Goal: Information Seeking & Learning: Learn about a topic

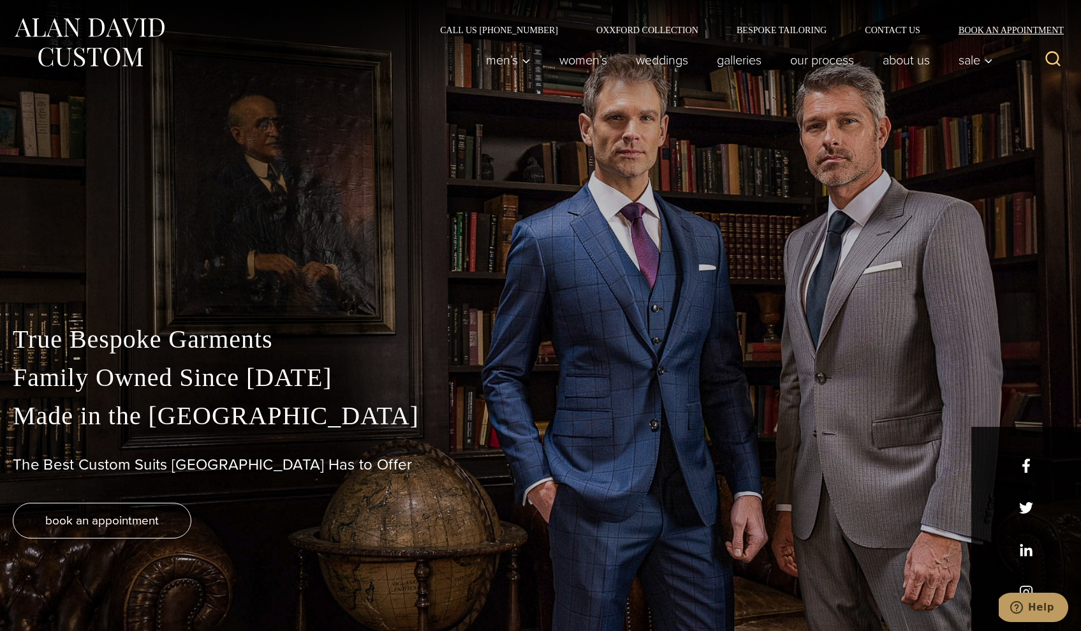
click at [998, 32] on link "Book an Appointment" at bounding box center [1003, 30] width 129 height 9
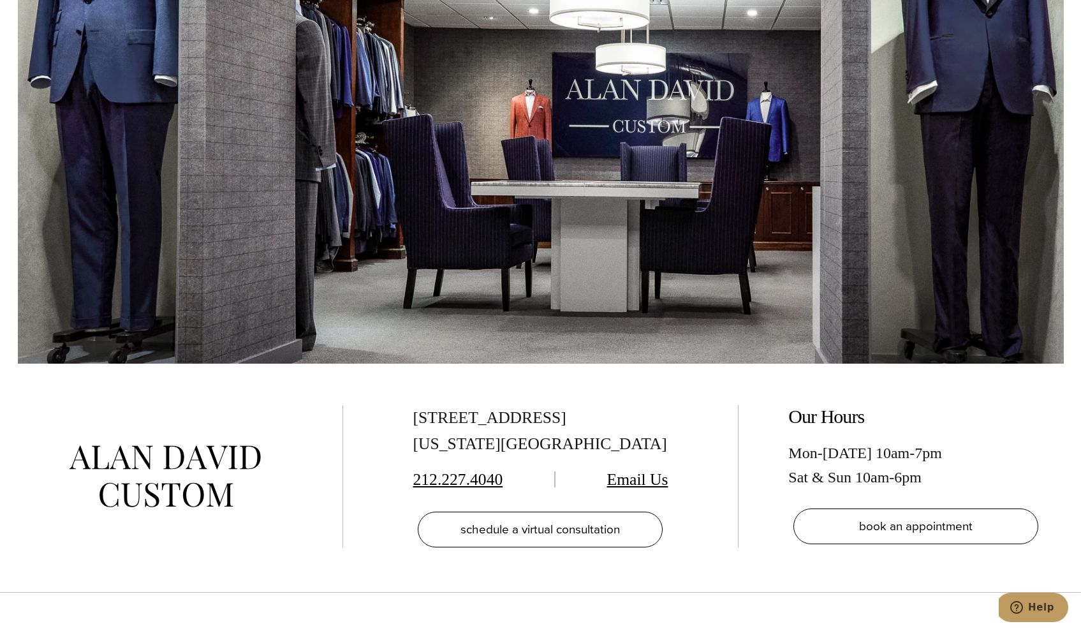
scroll to position [2716, 0]
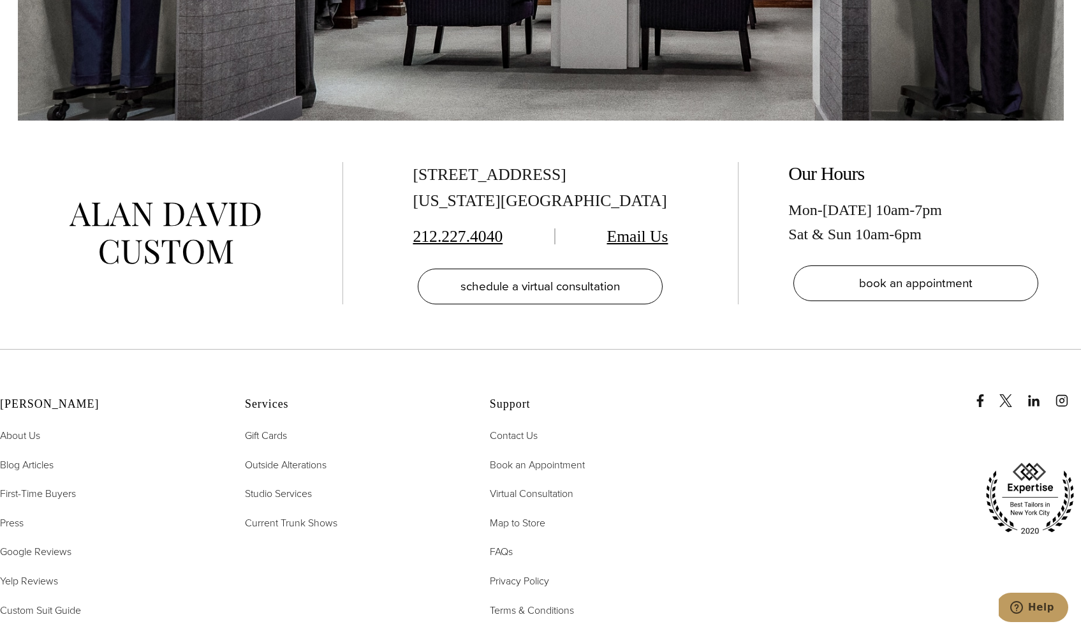
drag, startPoint x: 413, startPoint y: 149, endPoint x: 600, endPoint y: 151, distance: 186.9
click at [600, 162] on div "[STREET_ADDRESS][US_STATE]" at bounding box center [540, 188] width 255 height 52
click at [439, 162] on div "[STREET_ADDRESS][US_STATE]" at bounding box center [540, 188] width 255 height 52
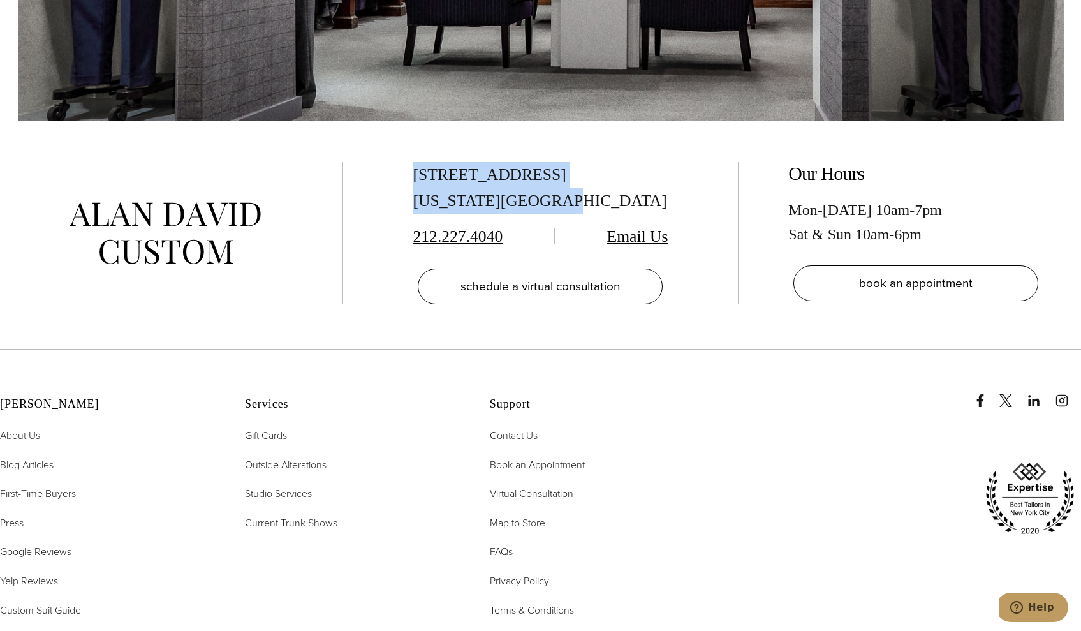
drag, startPoint x: 412, startPoint y: 154, endPoint x: 541, endPoint y: 173, distance: 130.3
click at [577, 183] on div "515 Madison Ave, Suite 301 New York, NY 10022 212.227.4040 Email Us schedule a …" at bounding box center [540, 233] width 343 height 143
copy div "515 Madison Ave, Suite 301 New York, NY 10022"
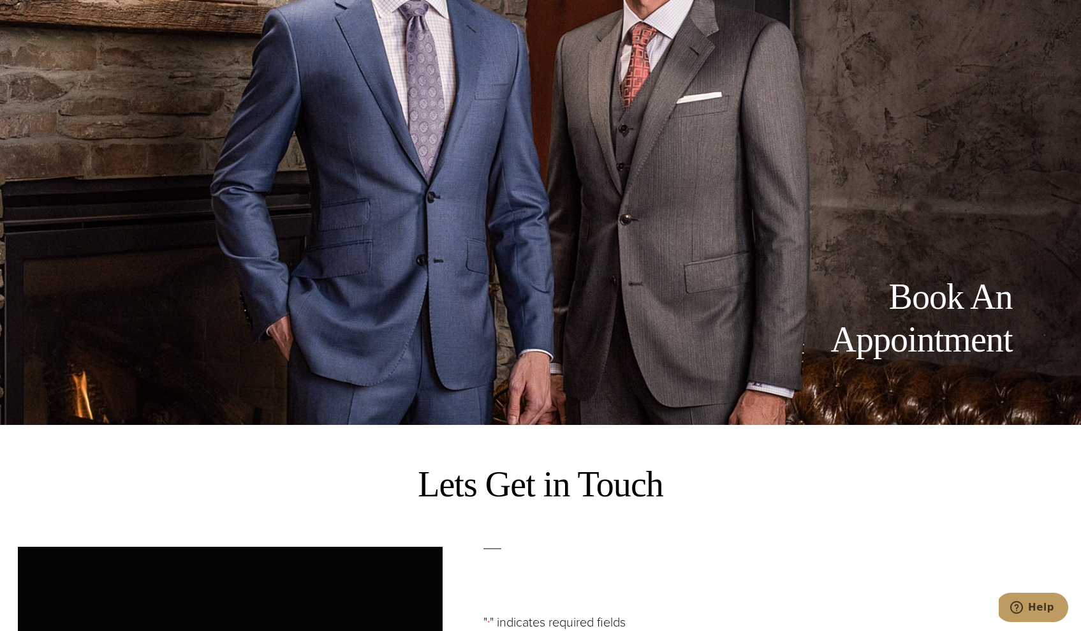
scroll to position [0, 0]
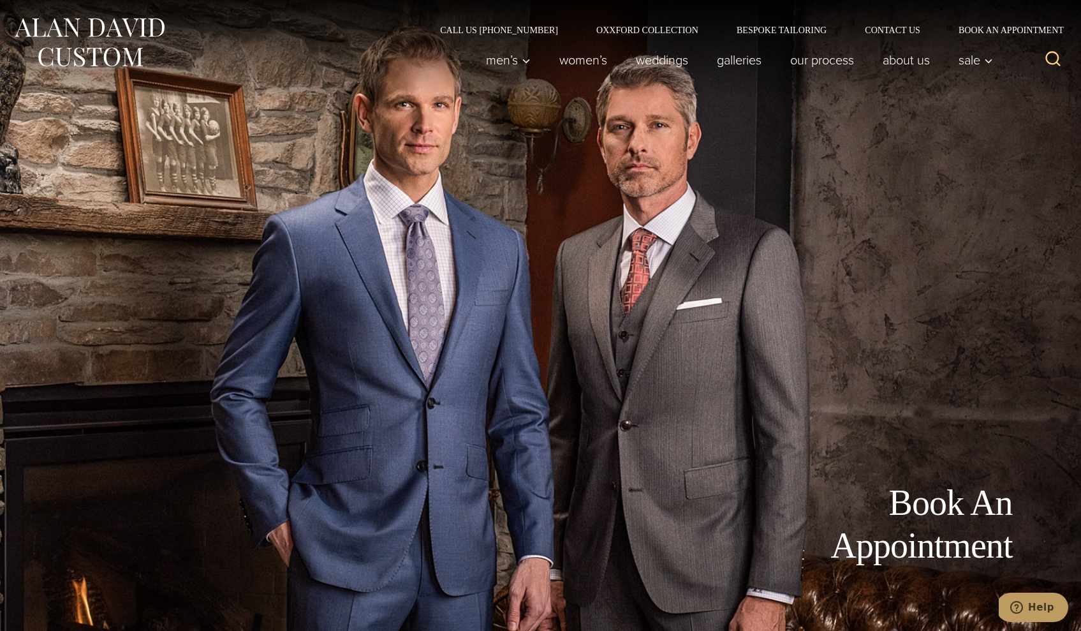
click at [68, 22] on img at bounding box center [89, 42] width 153 height 57
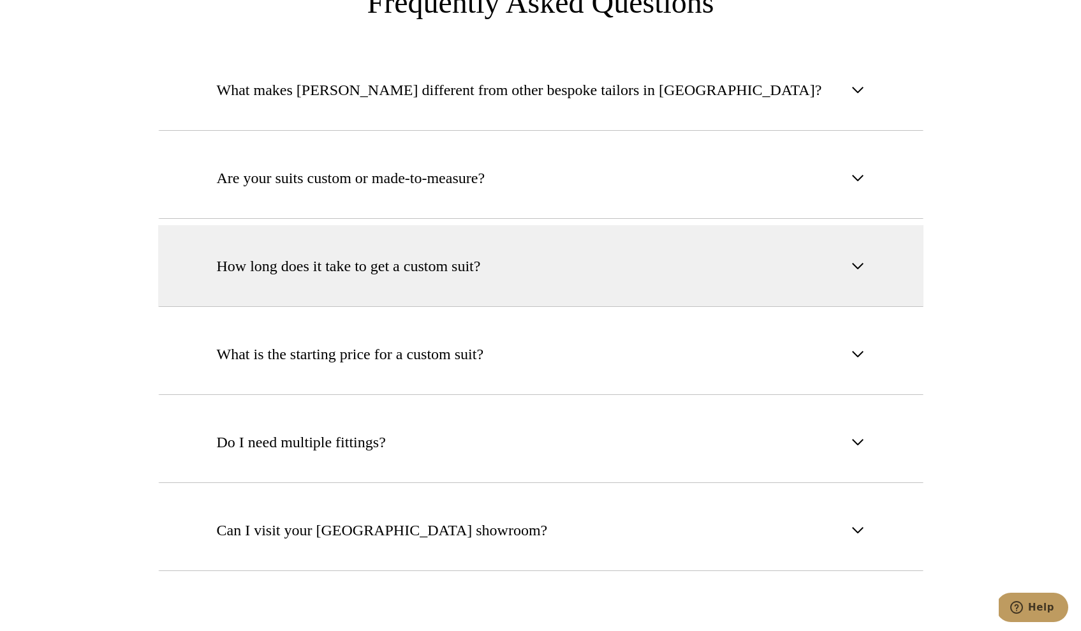
scroll to position [5075, 0]
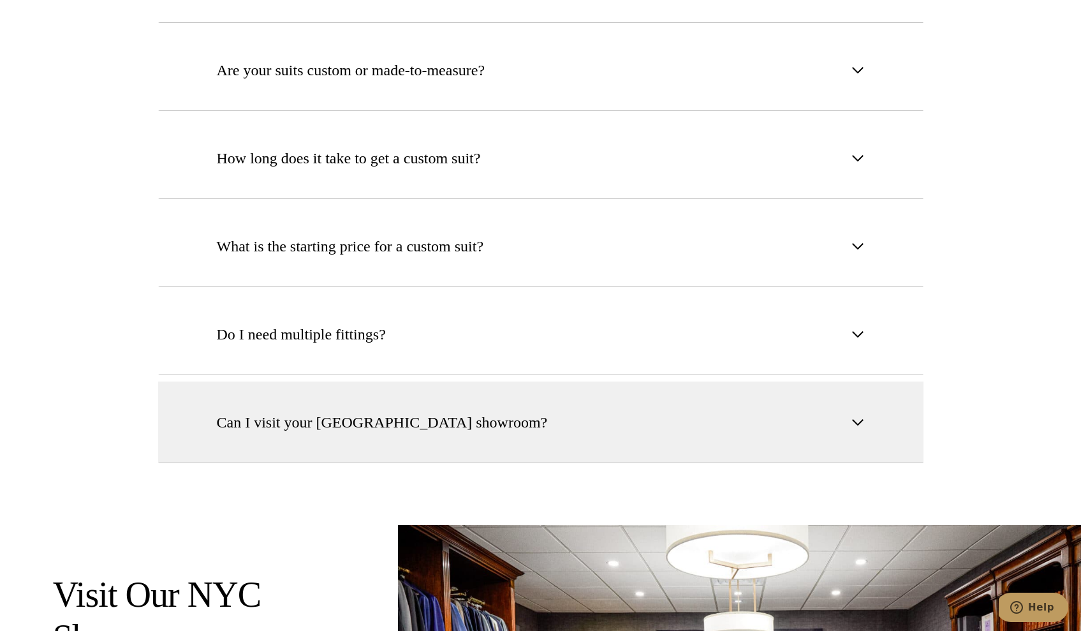
click at [396, 411] on span "Can I visit your NYC showroom?" at bounding box center [382, 422] width 331 height 23
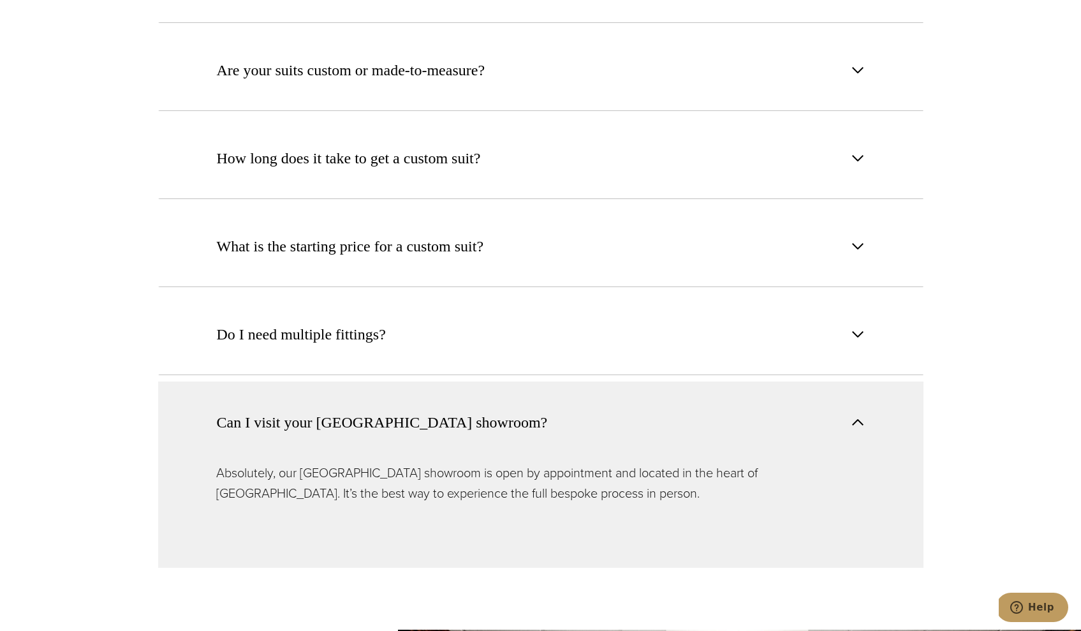
click at [428, 411] on span "Can I visit your NYC showroom?" at bounding box center [385, 422] width 337 height 23
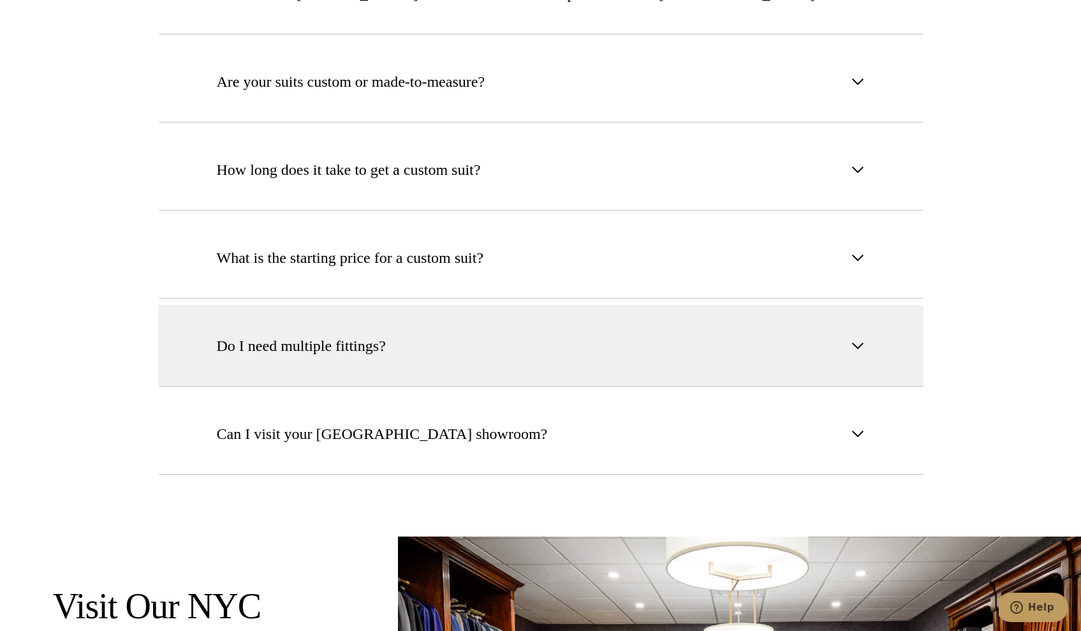
scroll to position [5049, 0]
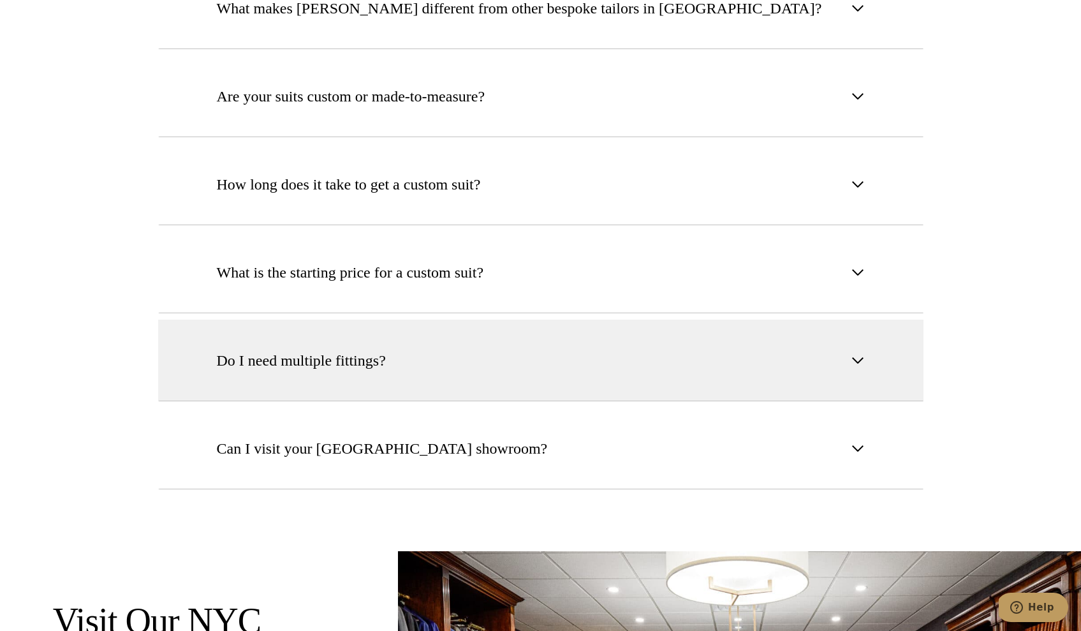
click at [426, 320] on button "Do I need multiple fittings?" at bounding box center [540, 361] width 765 height 82
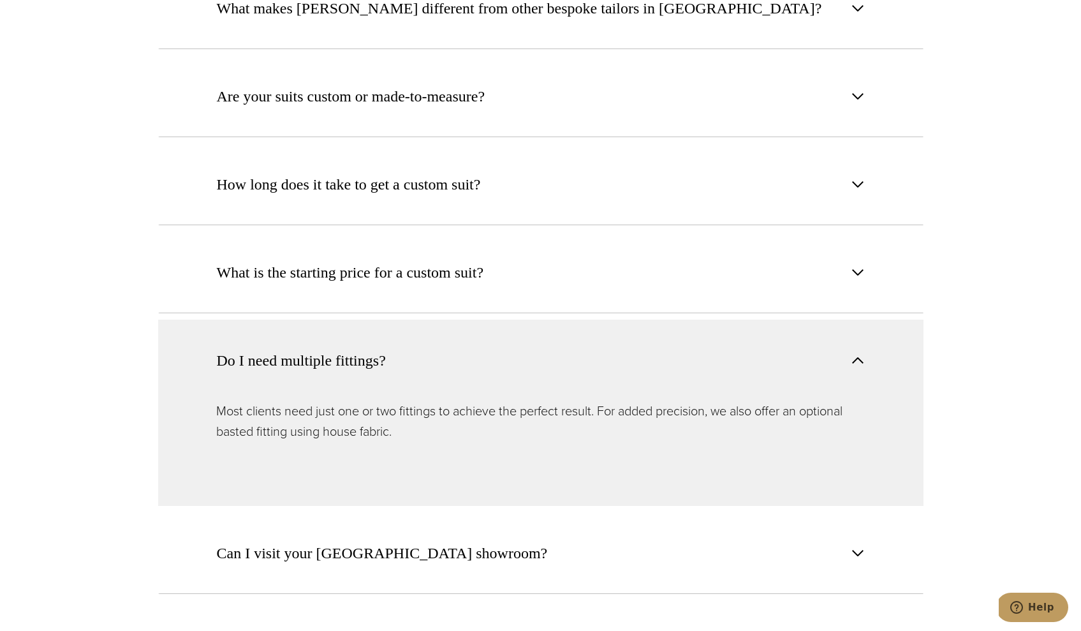
click at [427, 320] on button "Do I need multiple fittings?" at bounding box center [540, 360] width 765 height 81
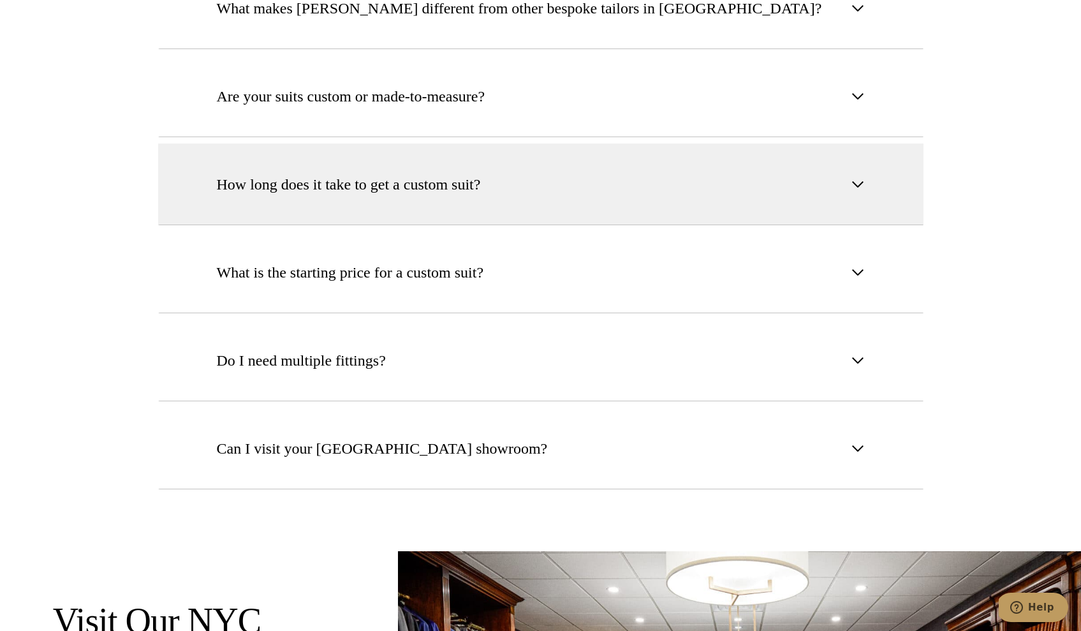
click at [437, 157] on button "How long does it take to get a custom suit?" at bounding box center [540, 185] width 765 height 82
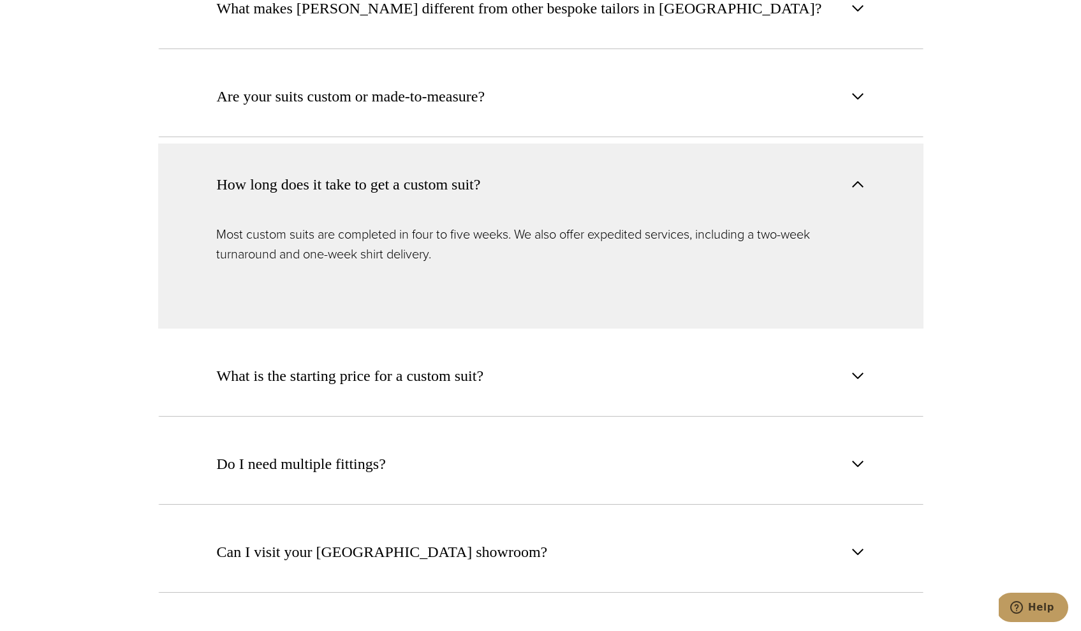
click at [440, 173] on span "How long does it take to get a custom suit?" at bounding box center [349, 184] width 264 height 23
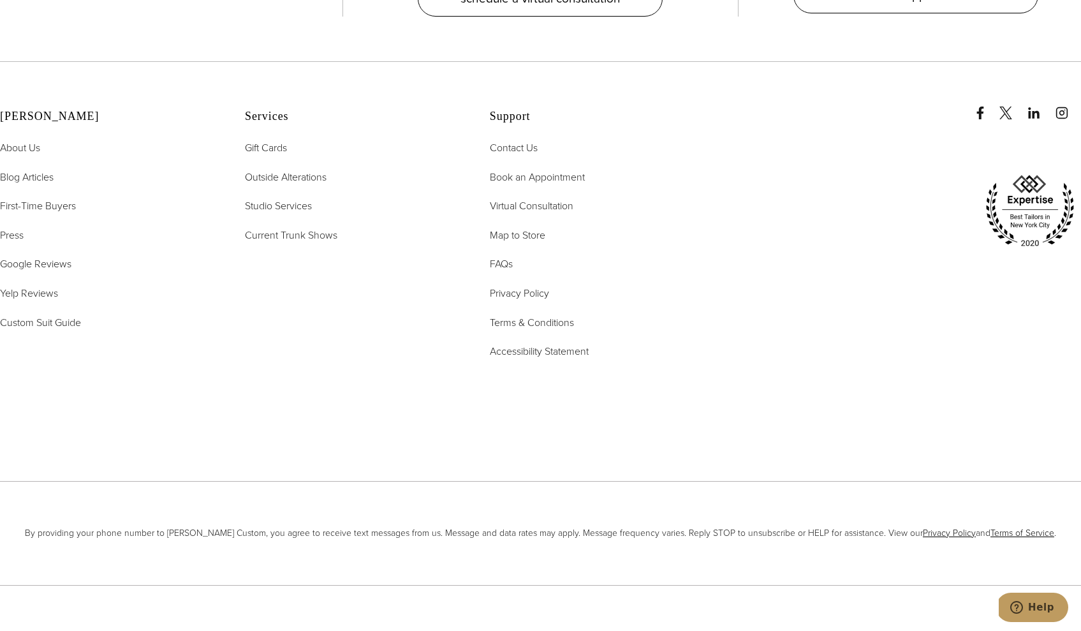
scroll to position [6525, 0]
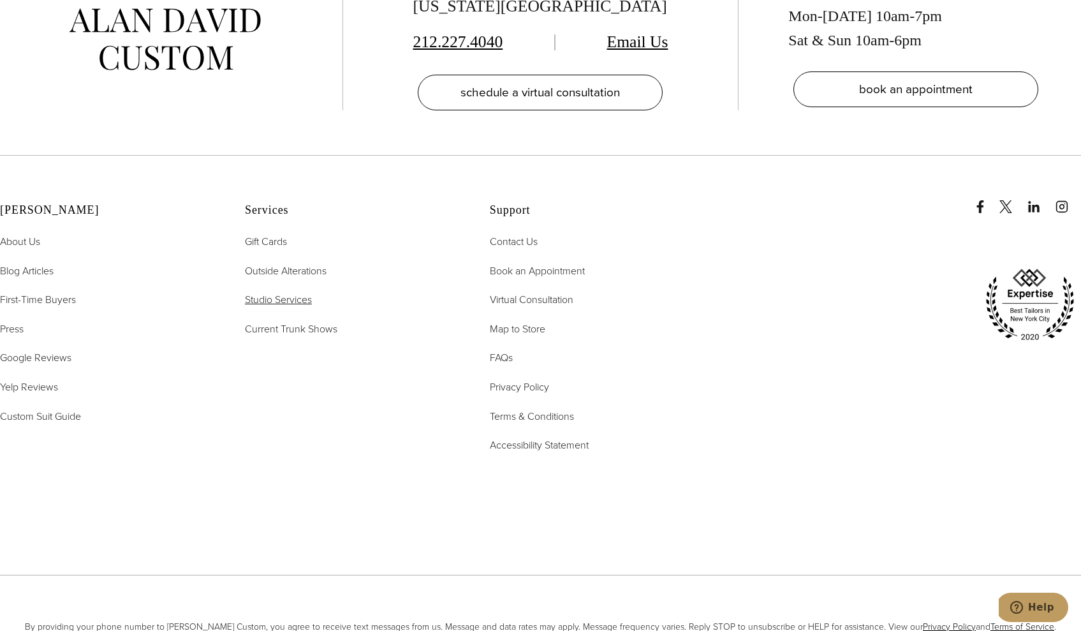
click at [303, 292] on span "Studio Services" at bounding box center [278, 299] width 67 height 15
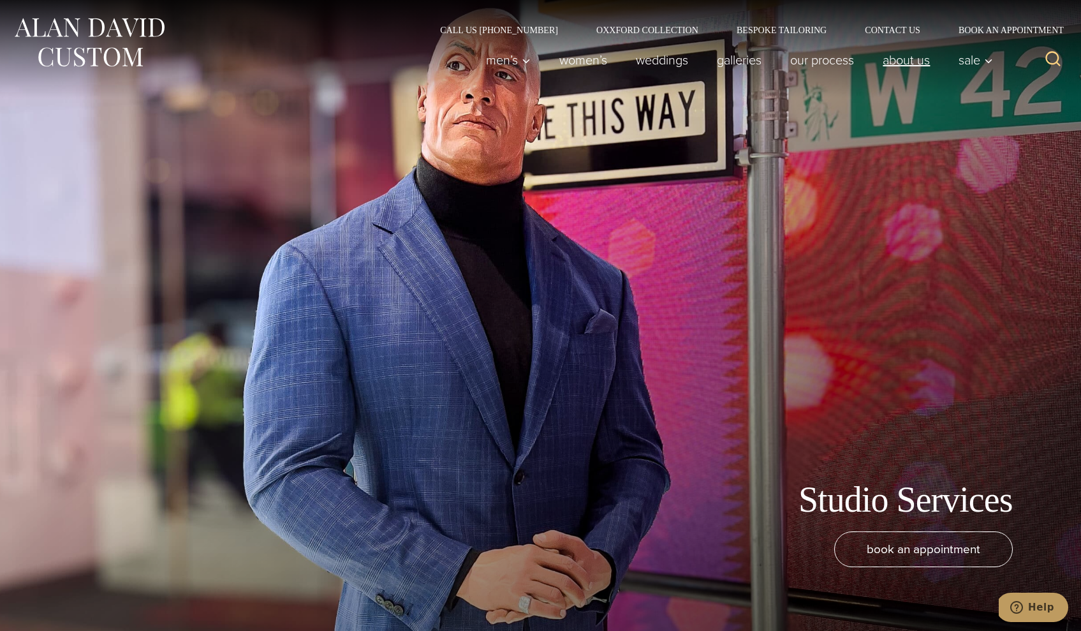
click at [917, 60] on link "About Us" at bounding box center [907, 60] width 76 height 26
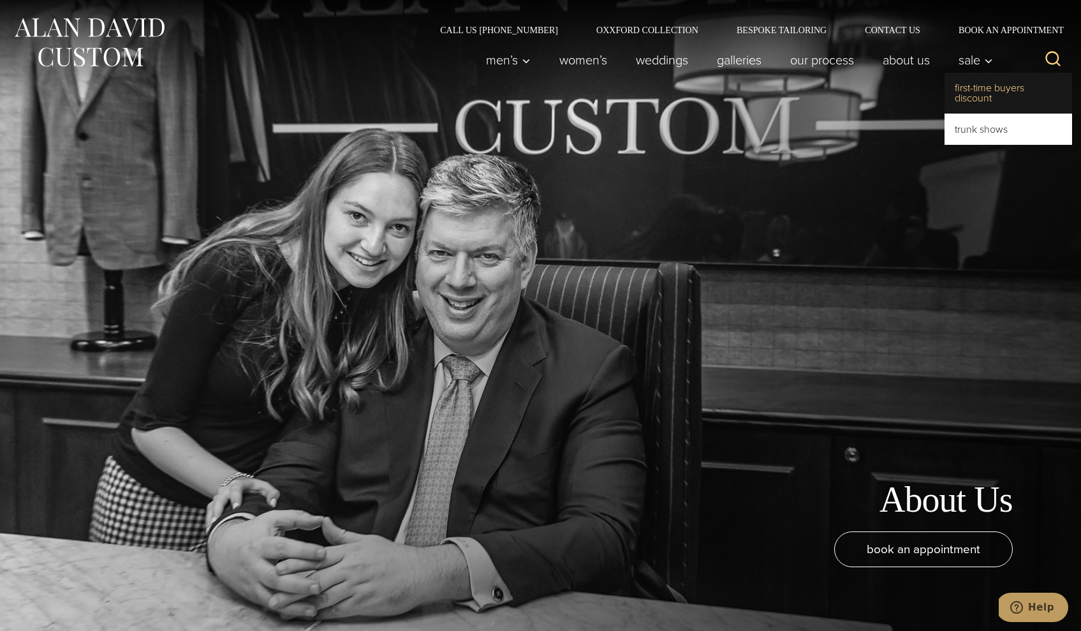
click at [981, 98] on link "First-Time Buyers Discount" at bounding box center [1009, 93] width 128 height 41
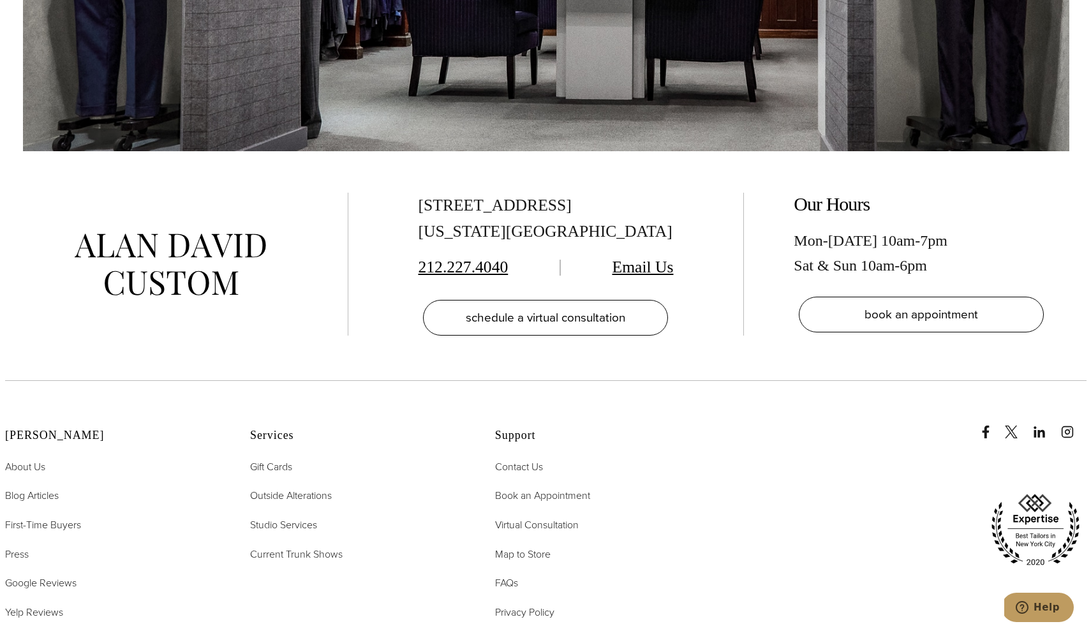
scroll to position [3318, 0]
